Goal: Information Seeking & Learning: Learn about a topic

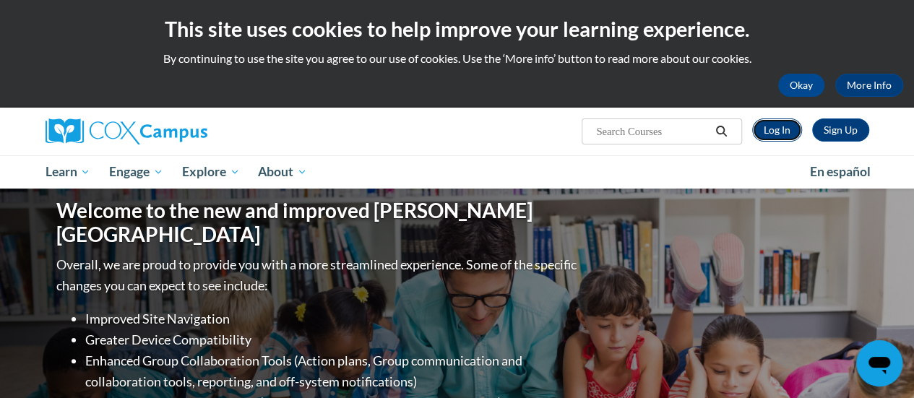
click at [767, 129] on link "Log In" at bounding box center [777, 129] width 50 height 23
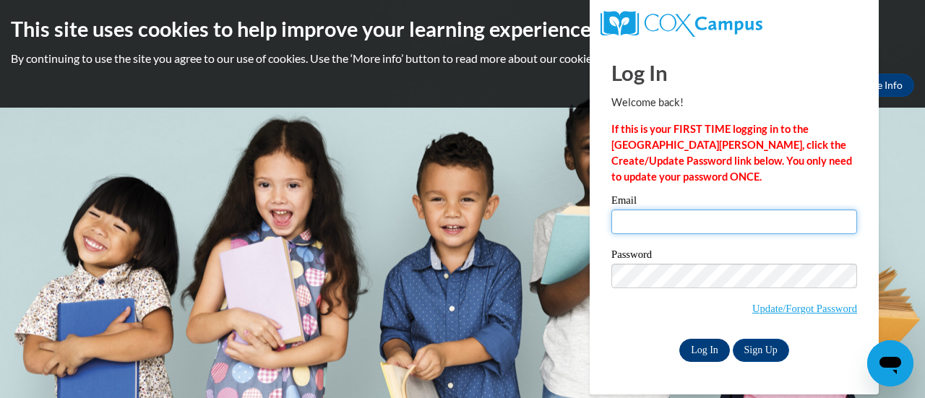
type input "[PERSON_NAME][EMAIL_ADDRESS][PERSON_NAME][DOMAIN_NAME]"
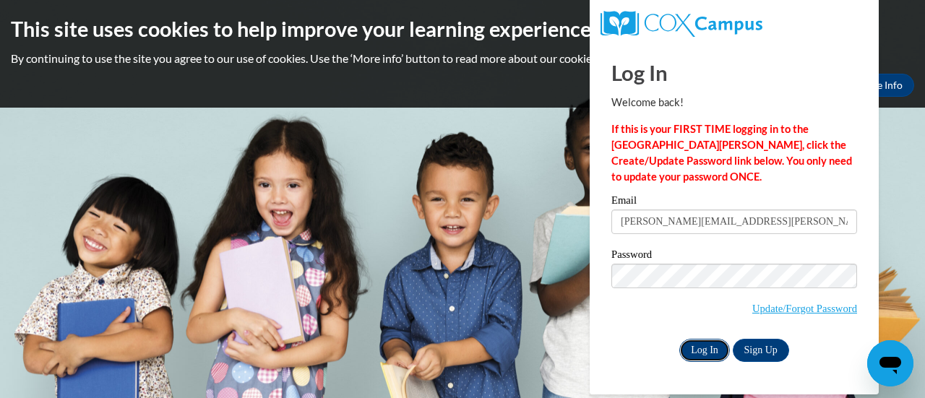
click at [694, 348] on input "Log In" at bounding box center [704, 350] width 51 height 23
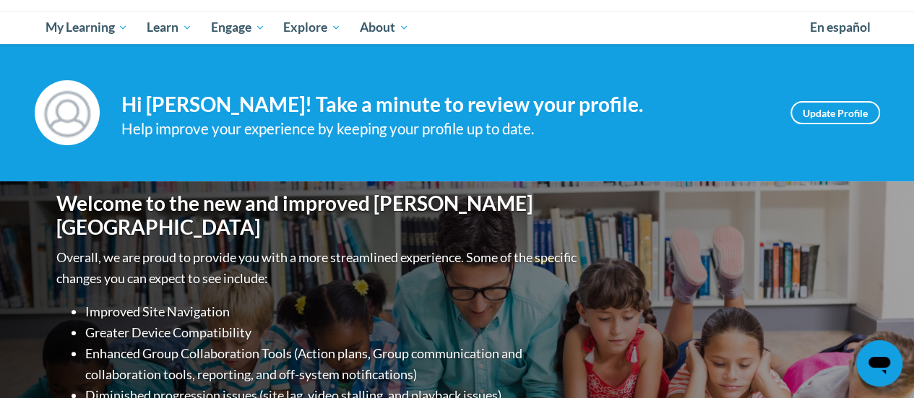
scroll to position [217, 0]
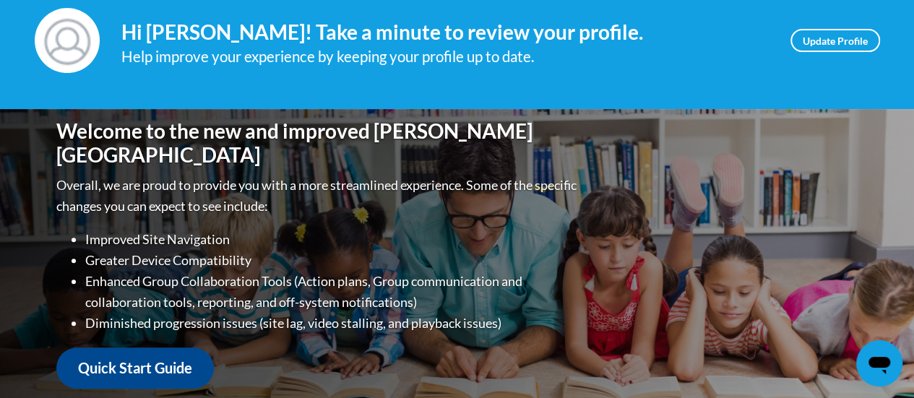
click at [433, 95] on div "Your profile Hi Brittany Woolf! Take a minute to review your profile. Help impr…" at bounding box center [457, 40] width 914 height 137
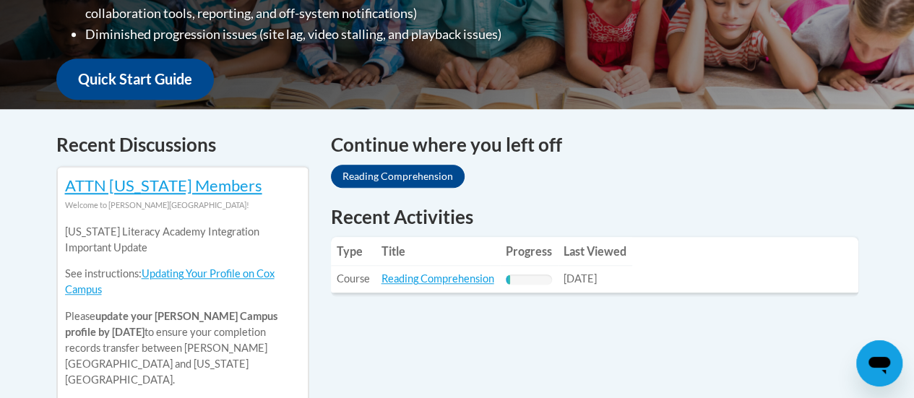
scroll to position [578, 0]
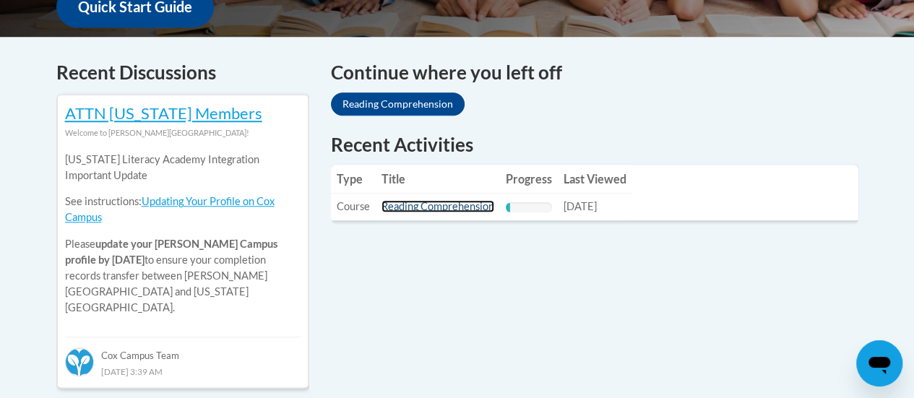
click at [423, 209] on link "Reading Comprehension" at bounding box center [437, 206] width 113 height 12
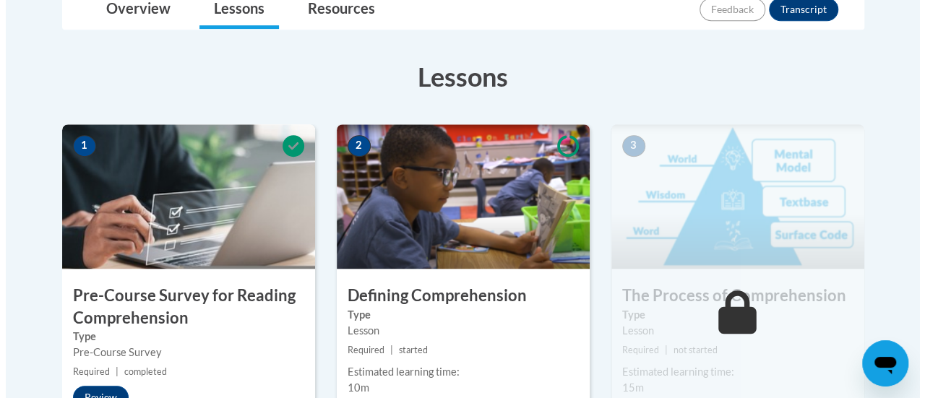
scroll to position [433, 0]
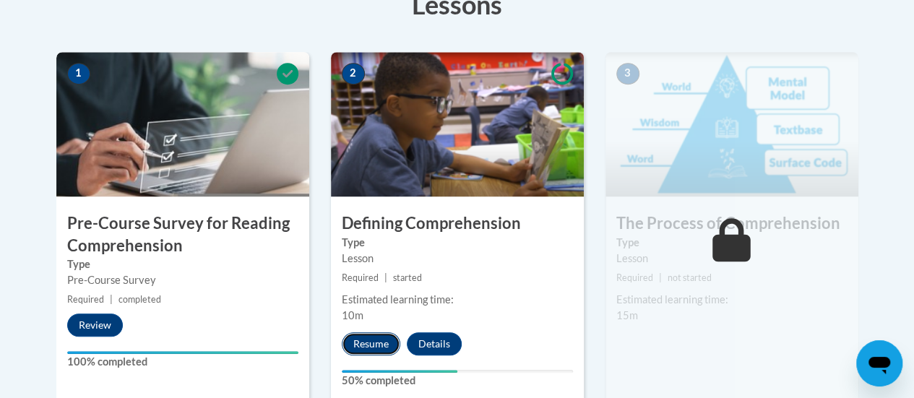
click at [361, 345] on button "Resume" at bounding box center [371, 343] width 59 height 23
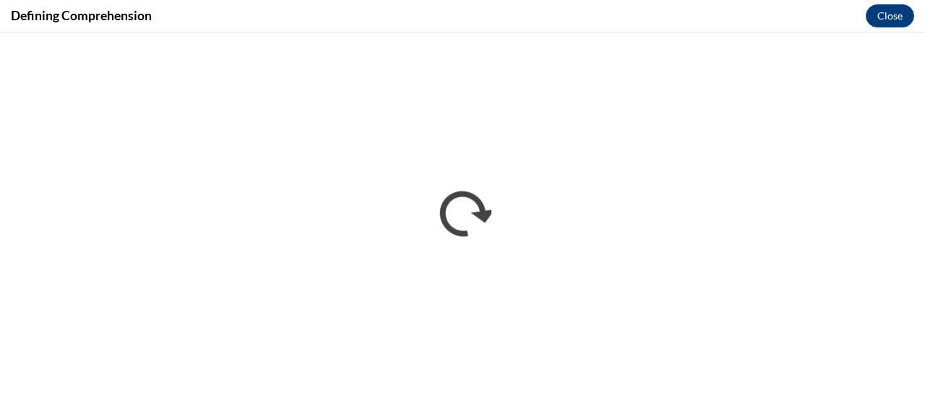
scroll to position [0, 0]
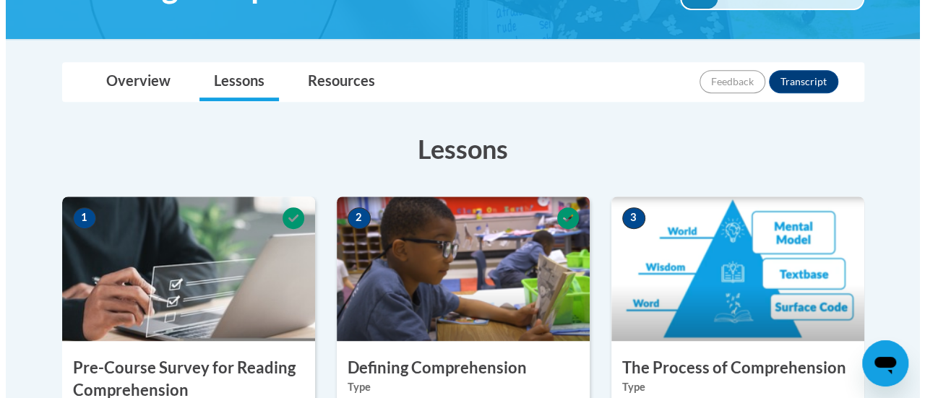
scroll to position [433, 0]
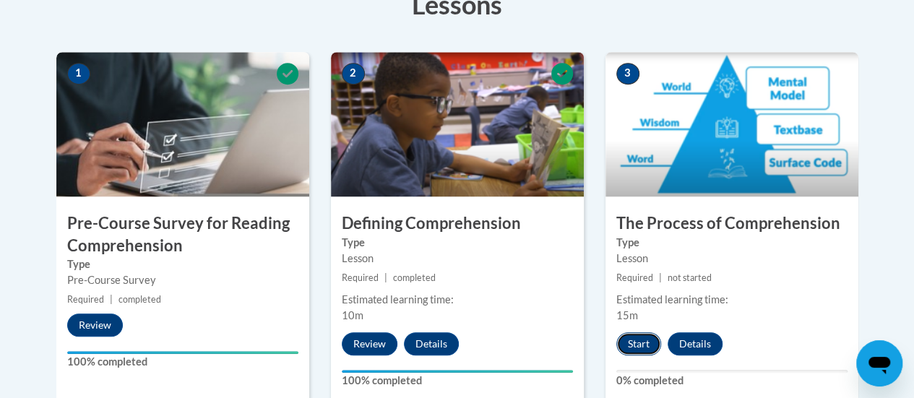
click at [650, 343] on button "Start" at bounding box center [638, 343] width 45 height 23
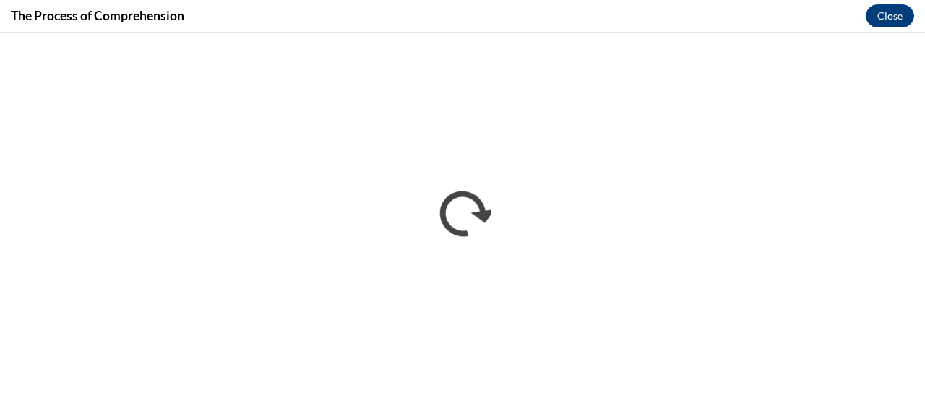
scroll to position [0, 0]
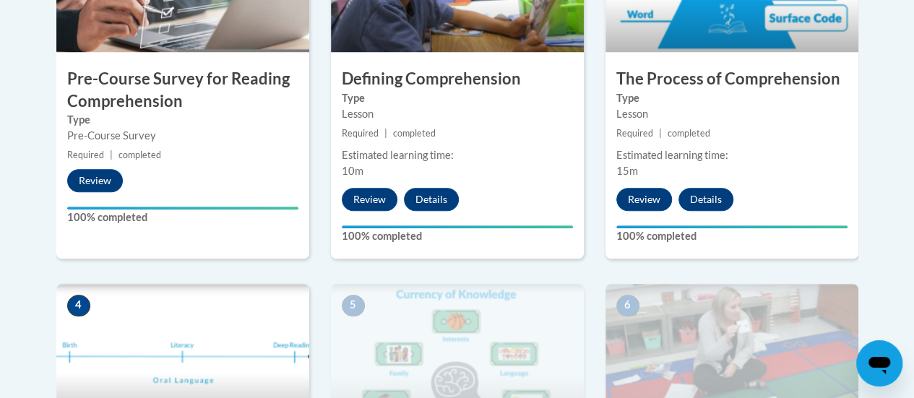
scroll to position [722, 0]
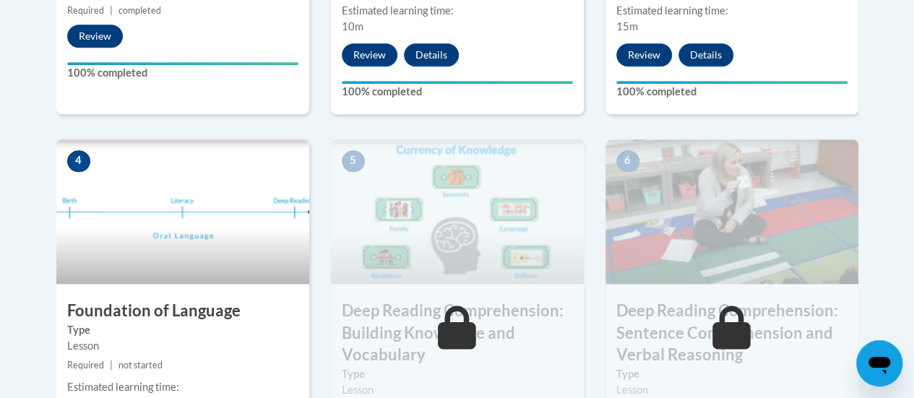
click at [143, 251] on img at bounding box center [182, 211] width 253 height 144
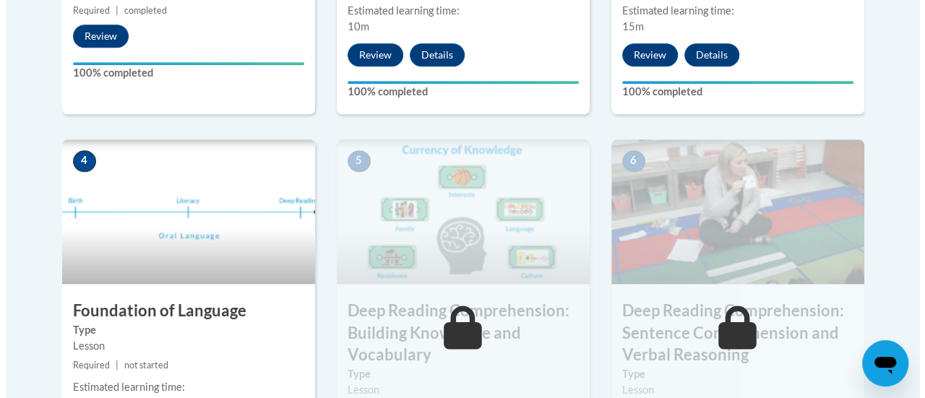
scroll to position [867, 0]
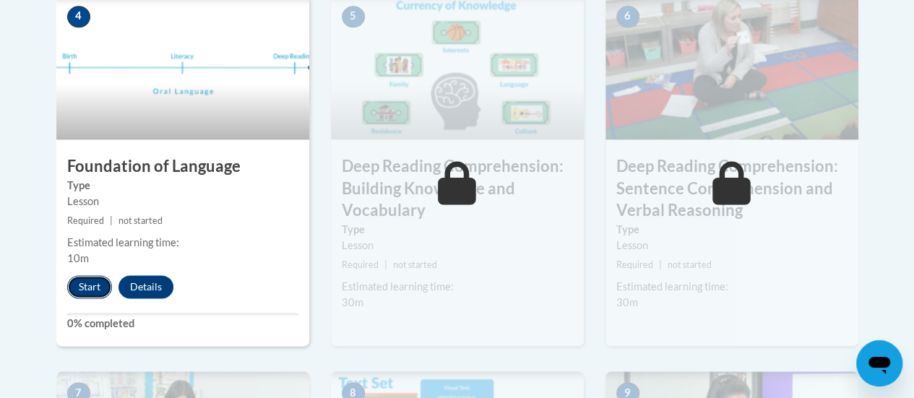
click at [94, 284] on button "Start" at bounding box center [89, 286] width 45 height 23
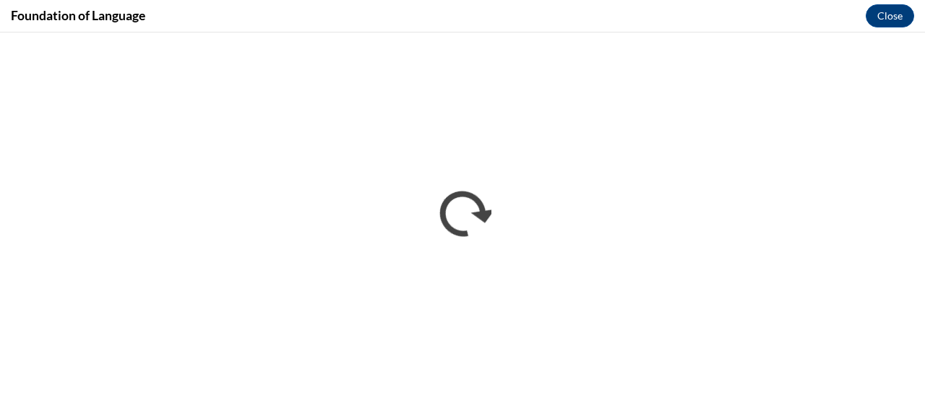
scroll to position [0, 0]
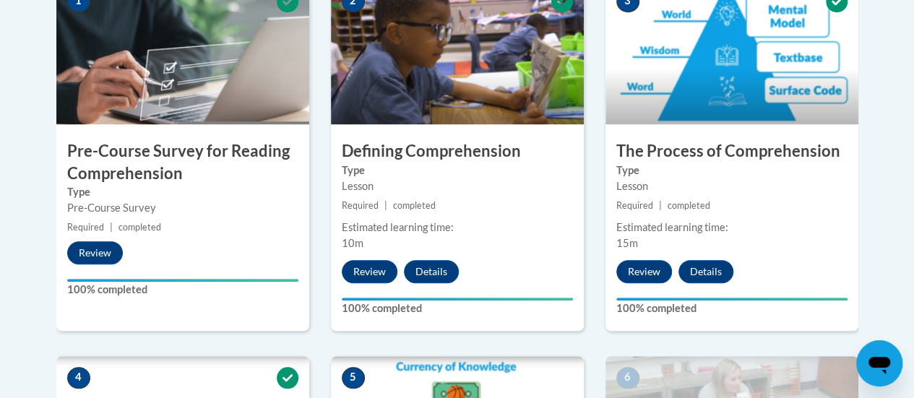
scroll to position [433, 0]
